Goal: Find contact information: Find contact information

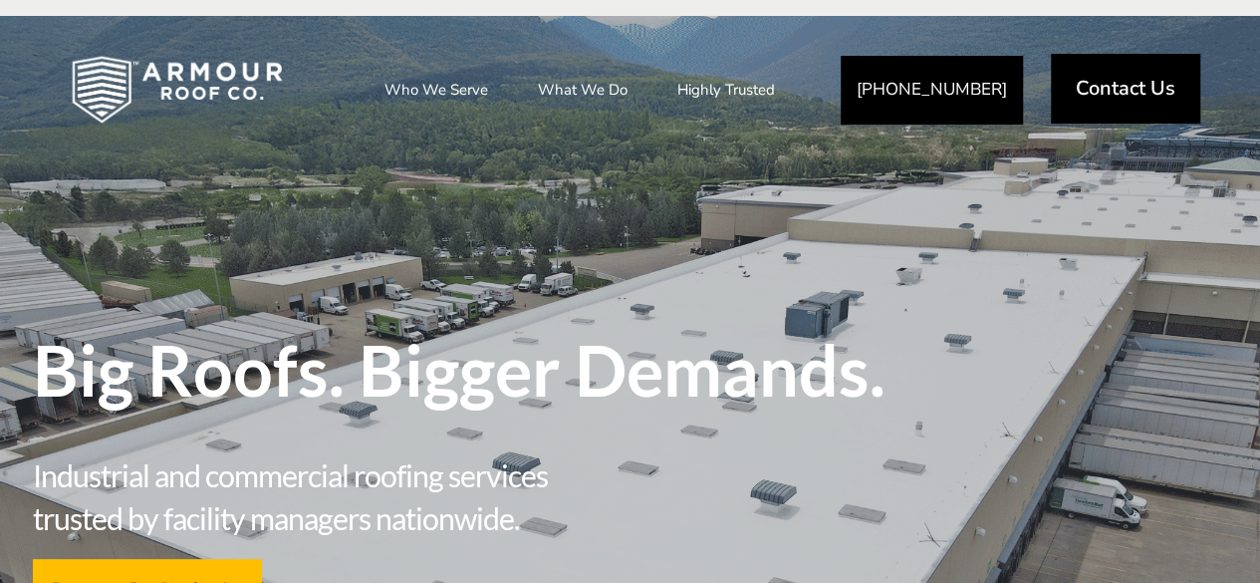
click at [1140, 94] on span "Contact Us" at bounding box center [1126, 89] width 100 height 20
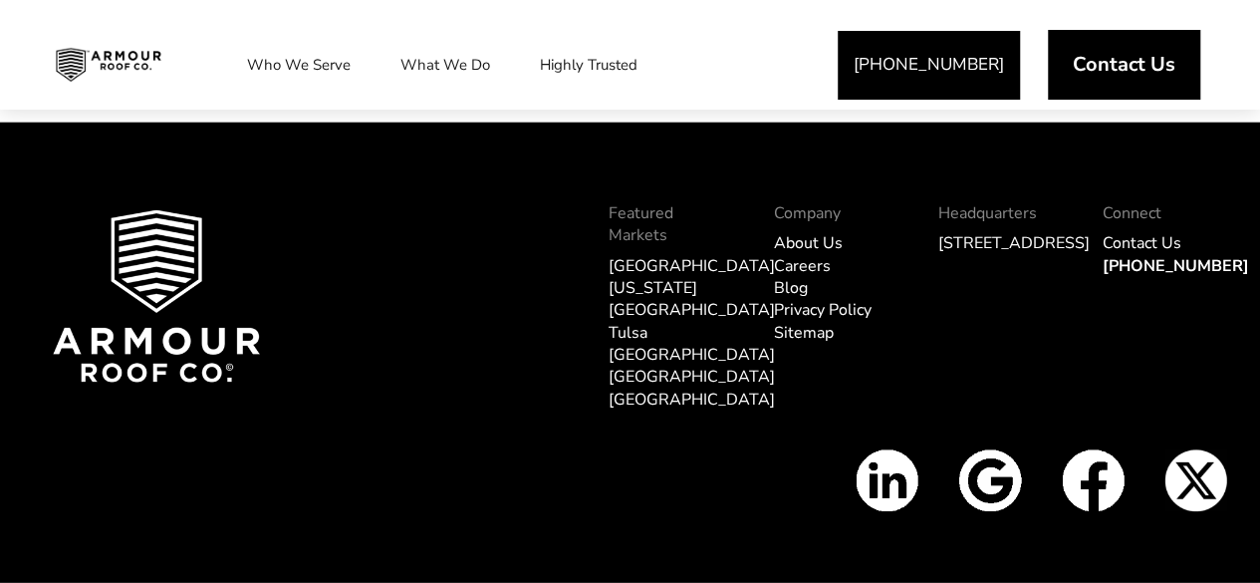
scroll to position [2690, 0]
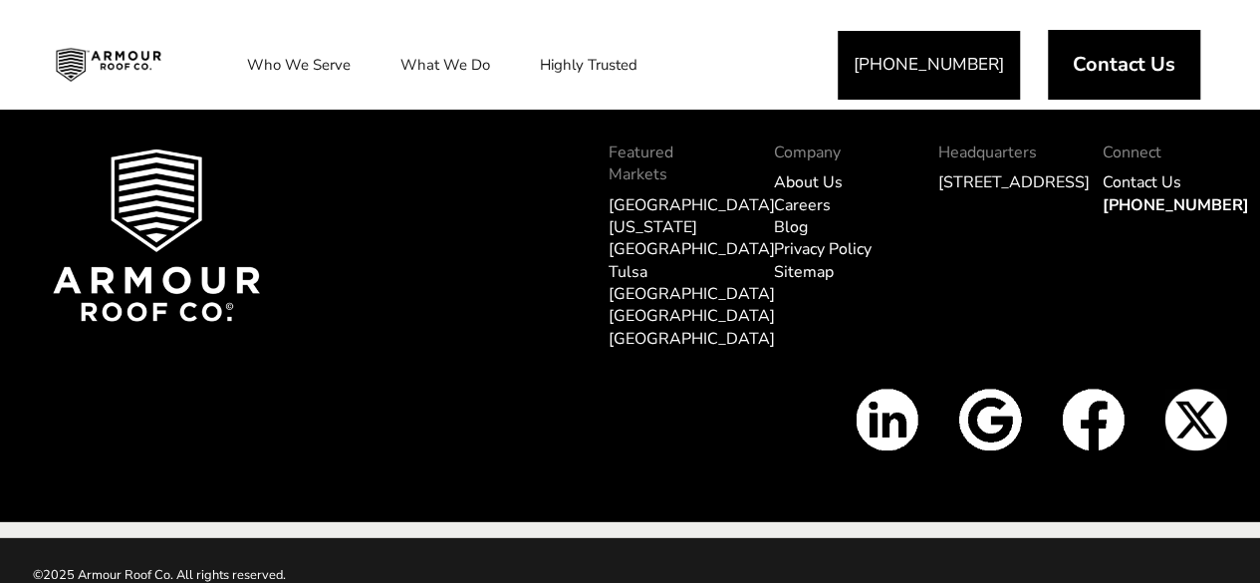
click at [783, 193] on link "About Us" at bounding box center [808, 182] width 69 height 22
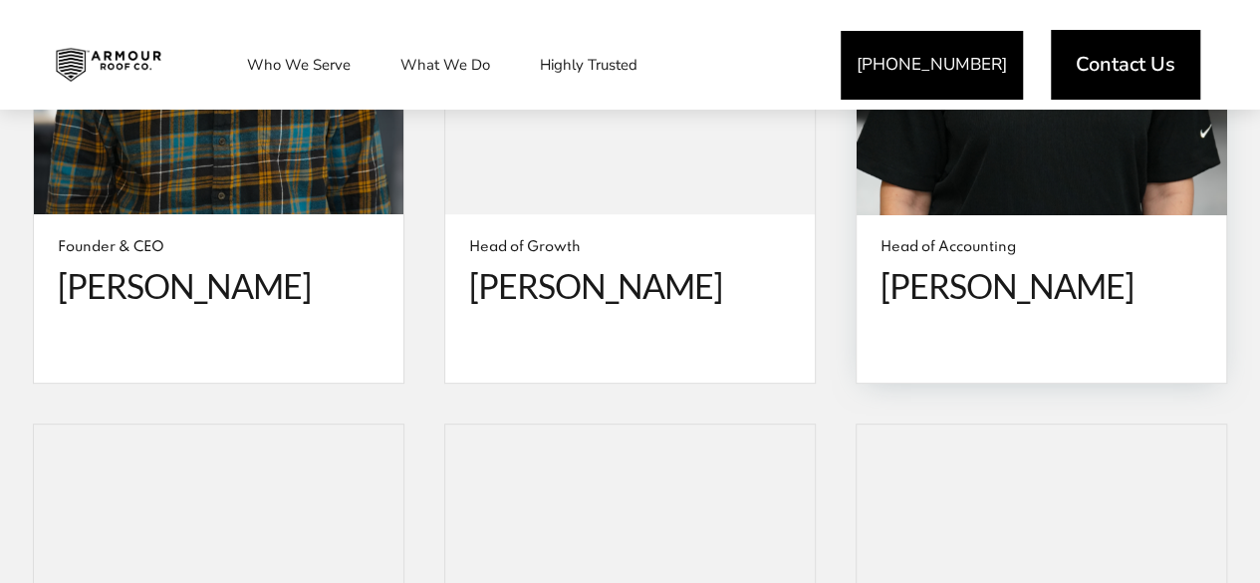
scroll to position [4184, 0]
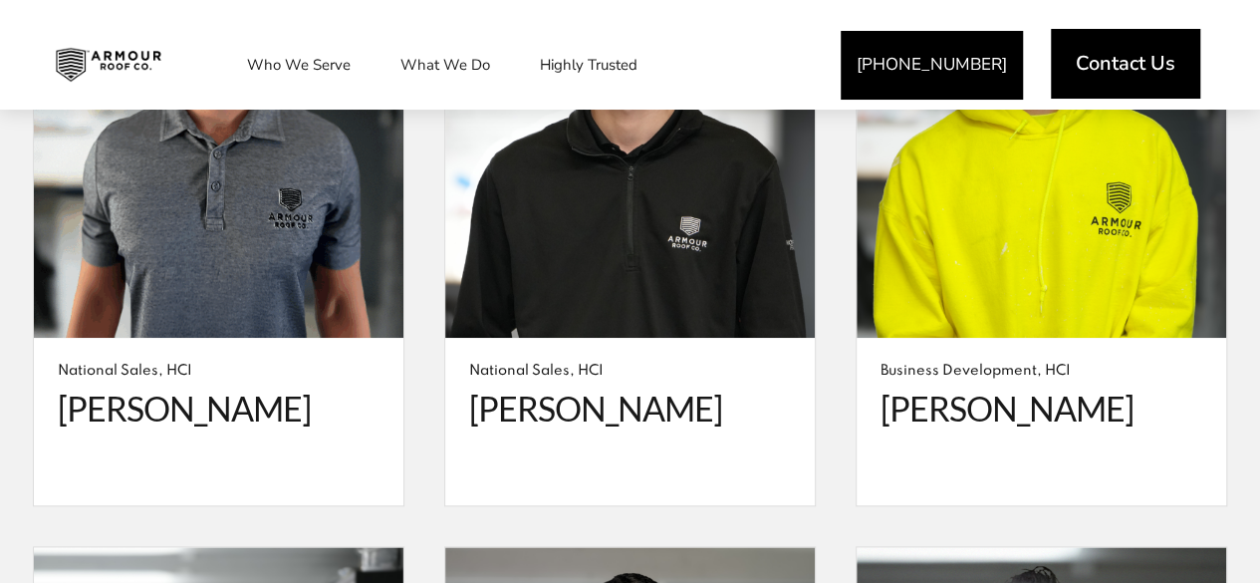
scroll to position [4583, 0]
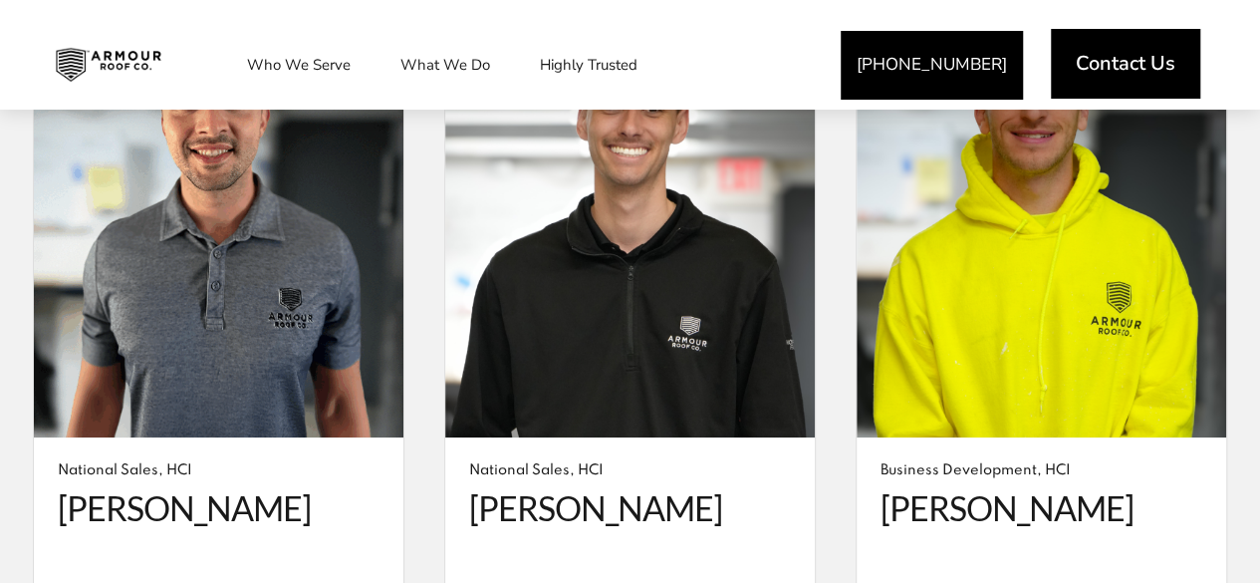
click at [1129, 71] on span "Contact Us" at bounding box center [1126, 64] width 100 height 20
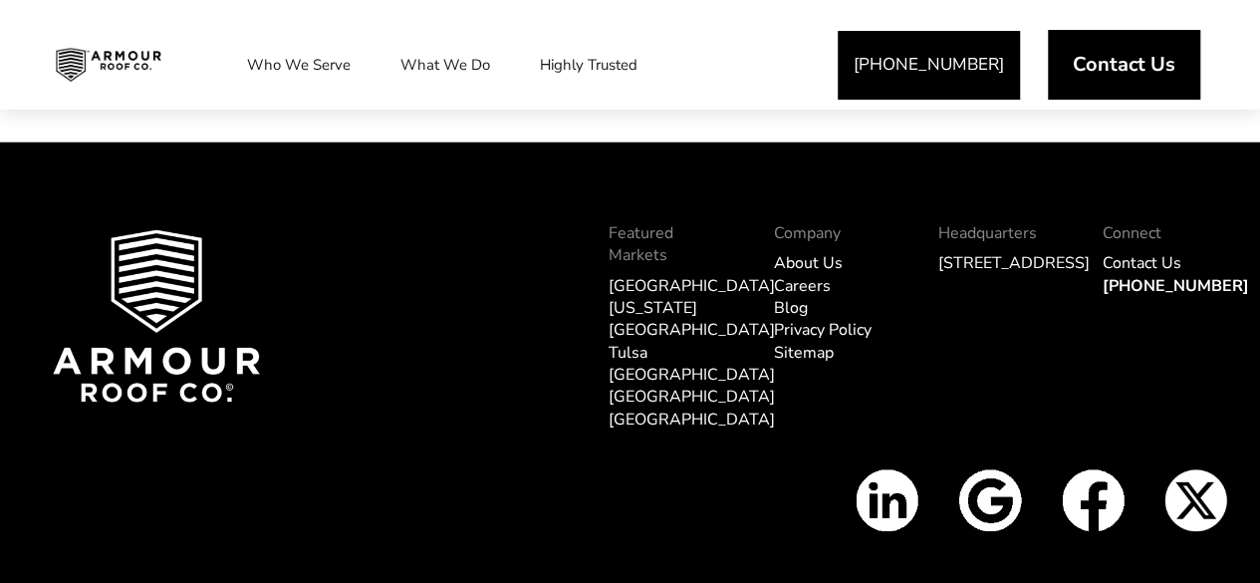
scroll to position [2509, 0]
